Goal: Task Accomplishment & Management: Complete application form

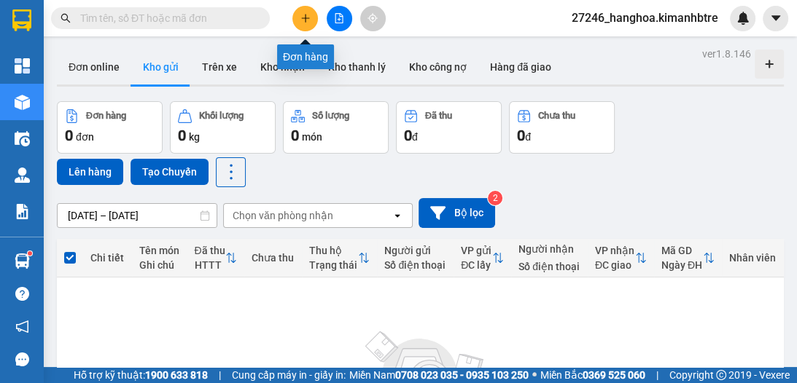
click at [303, 20] on icon "plus" at bounding box center [305, 18] width 10 height 10
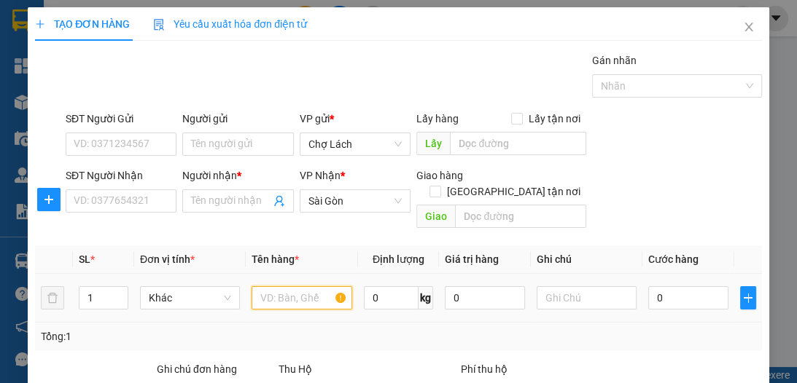
click at [312, 286] on input "text" at bounding box center [301, 297] width 100 height 23
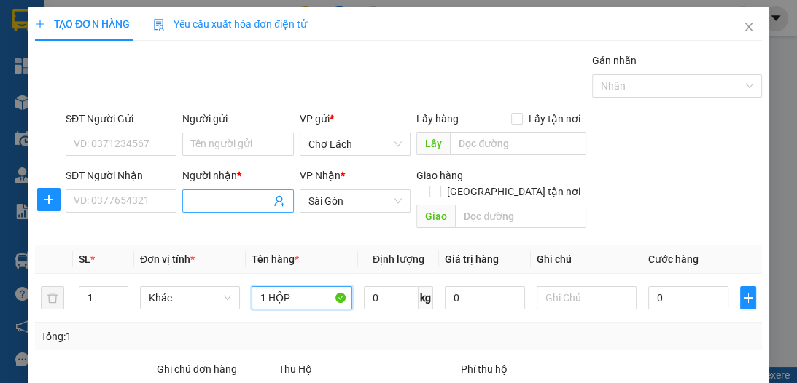
type input "1 HỘP"
click at [206, 198] on input "Người nhận *" at bounding box center [230, 201] width 79 height 16
type input "RĂNG"
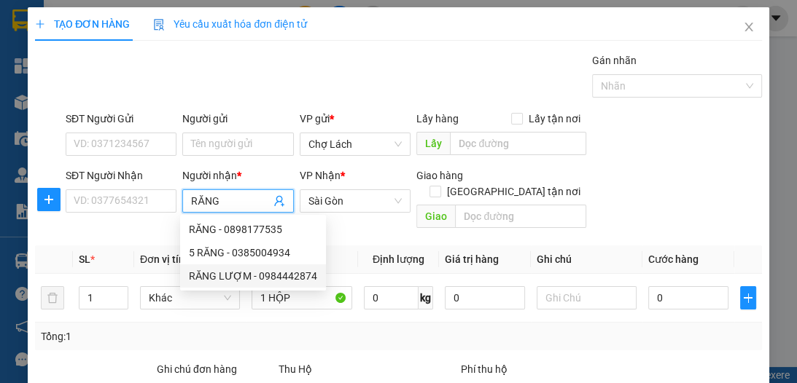
click at [252, 273] on div "RĂNG LƯỢM - 0984442874" at bounding box center [253, 276] width 128 height 16
type input "0984442874"
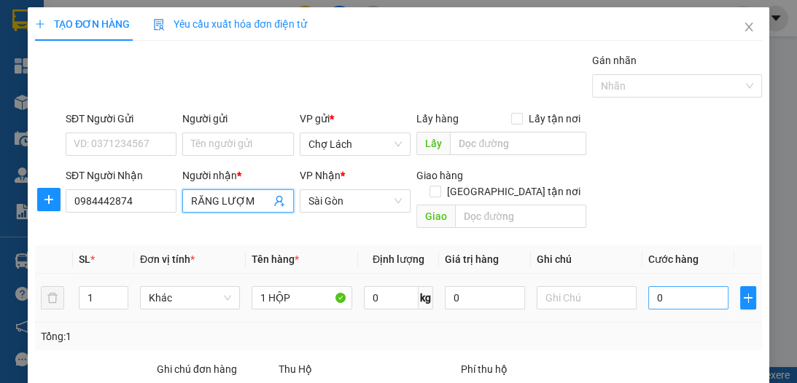
type input "RĂNG LƯỢM"
click at [649, 286] on input "0" at bounding box center [688, 297] width 80 height 23
click at [648, 286] on input "0" at bounding box center [688, 297] width 80 height 23
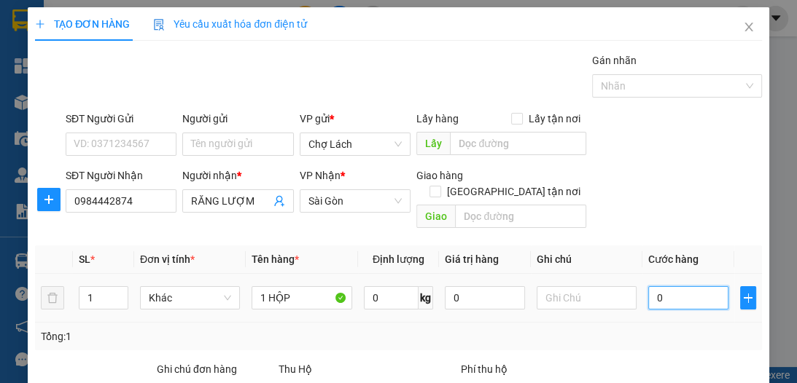
type input "30"
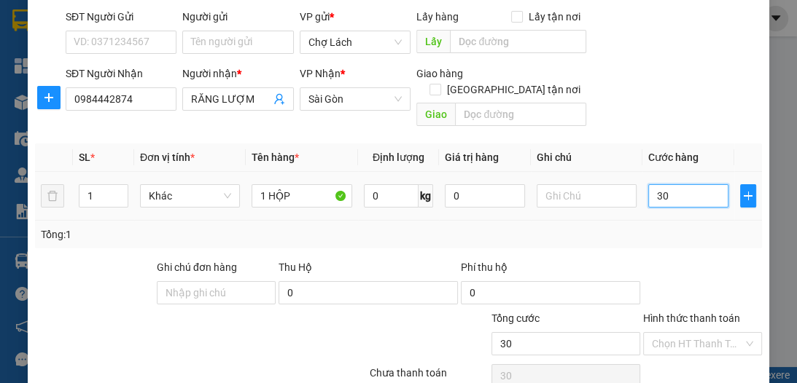
scroll to position [117, 0]
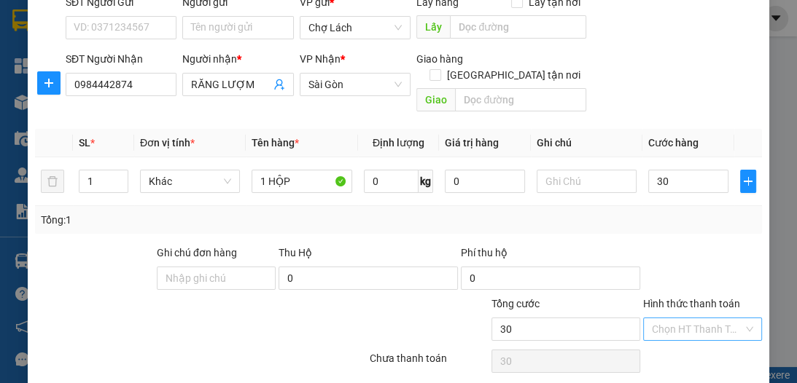
click at [676, 319] on input "Hình thức thanh toán" at bounding box center [697, 330] width 91 height 22
type input "30.000"
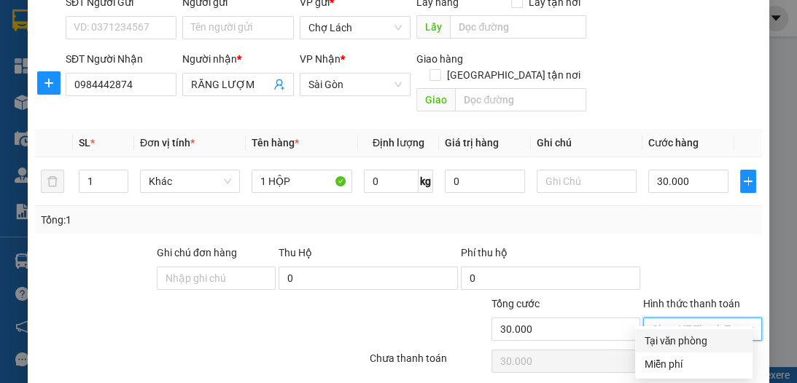
click at [708, 337] on div "Tại văn phòng" at bounding box center [694, 341] width 100 height 16
type input "0"
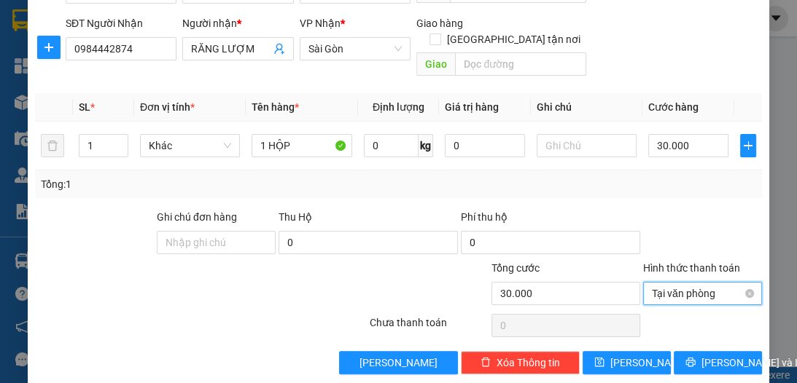
scroll to position [155, 0]
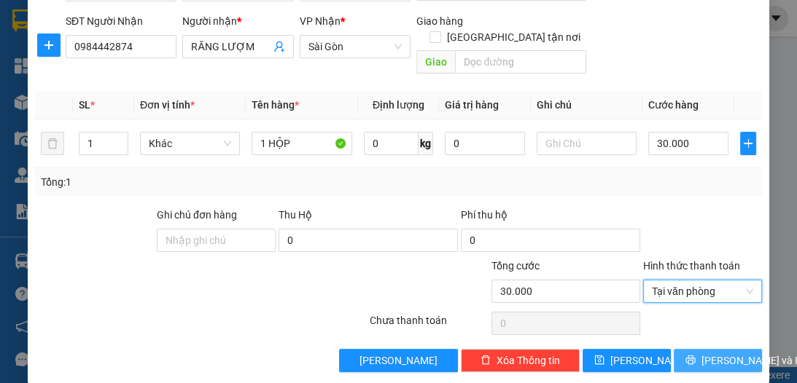
click at [716, 353] on span "[PERSON_NAME] và In" at bounding box center [752, 361] width 102 height 16
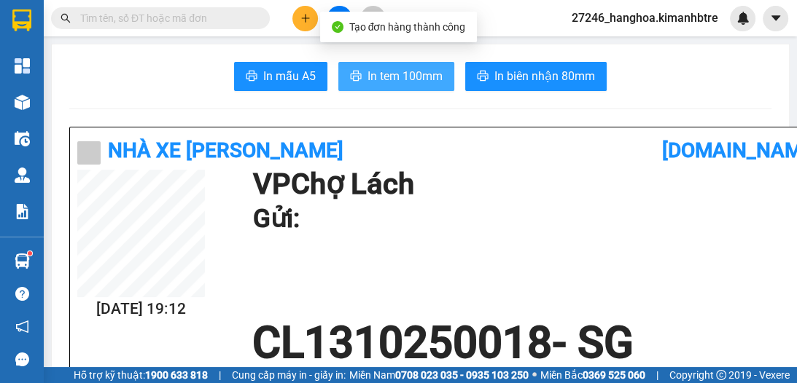
click at [409, 85] on button "In tem 100mm" at bounding box center [396, 76] width 116 height 29
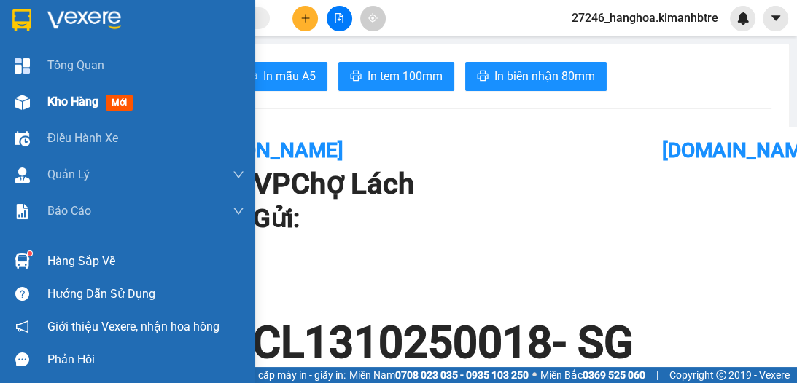
click at [63, 101] on span "Kho hàng" at bounding box center [72, 102] width 51 height 14
